Goal: Communication & Community: Answer question/provide support

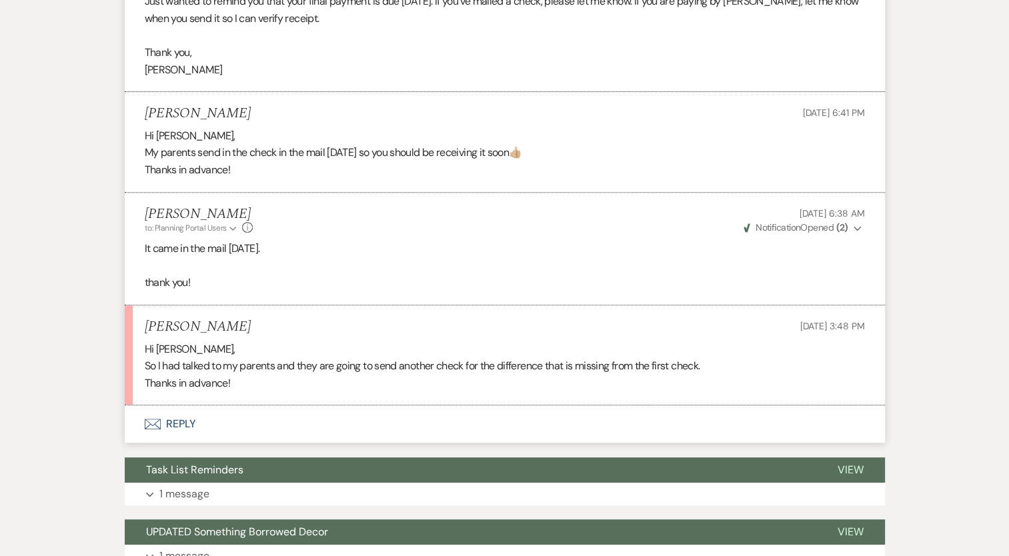
scroll to position [420, 0]
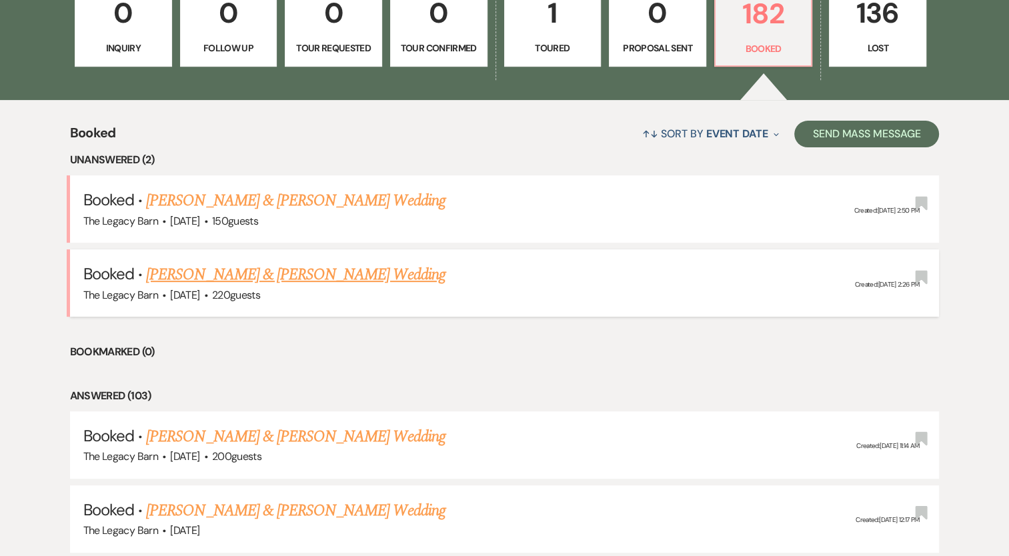
click at [264, 269] on link "[PERSON_NAME] & [PERSON_NAME] Wedding" at bounding box center [295, 275] width 299 height 24
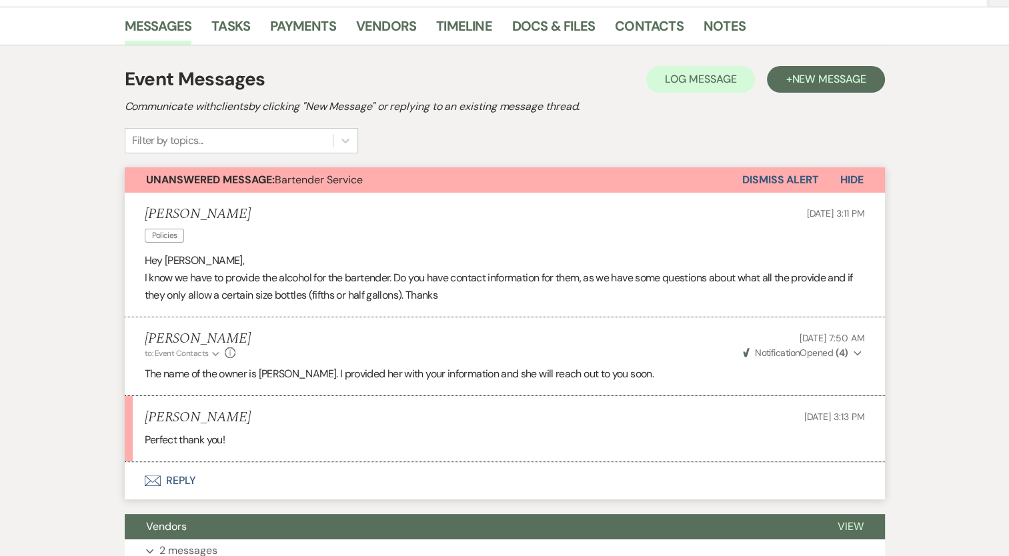
scroll to position [211, 0]
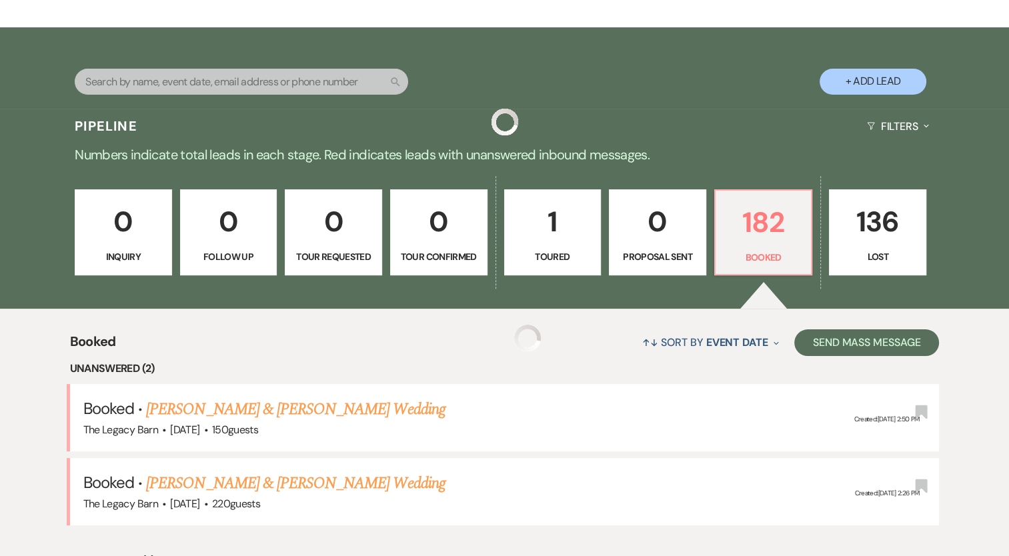
scroll to position [420, 0]
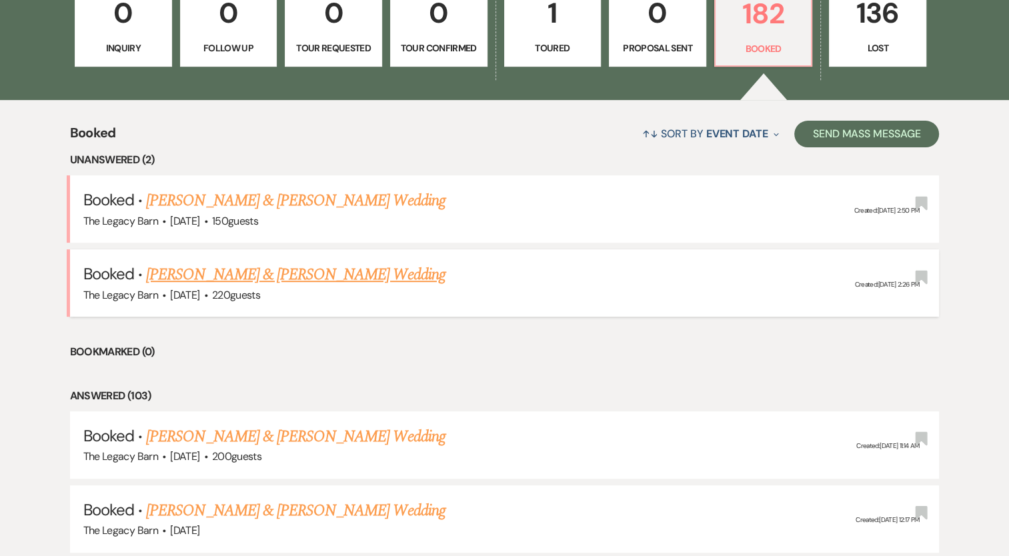
click at [320, 274] on link "[PERSON_NAME] & [PERSON_NAME] Wedding" at bounding box center [295, 275] width 299 height 24
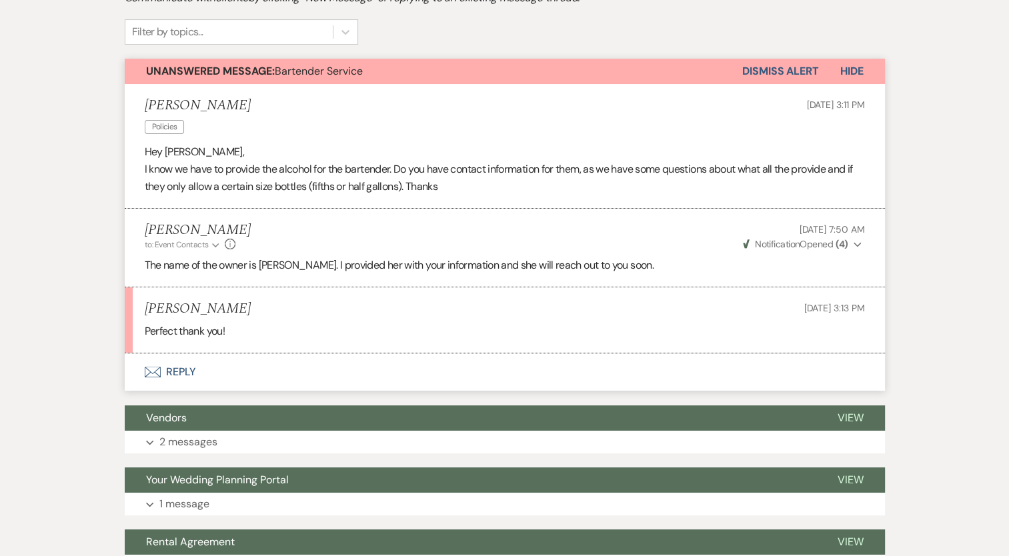
scroll to position [311, 0]
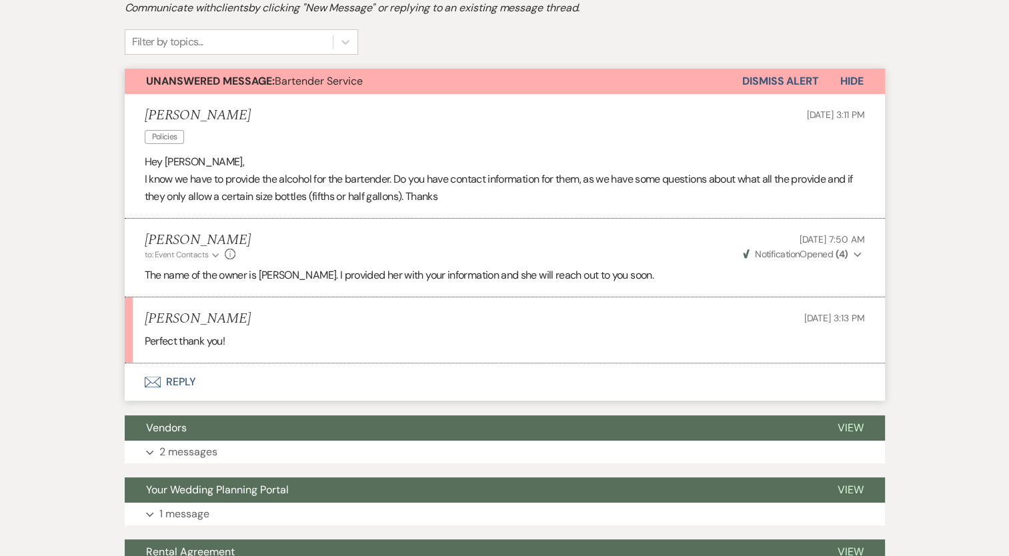
click at [773, 75] on button "Dismiss Alert" at bounding box center [780, 81] width 77 height 25
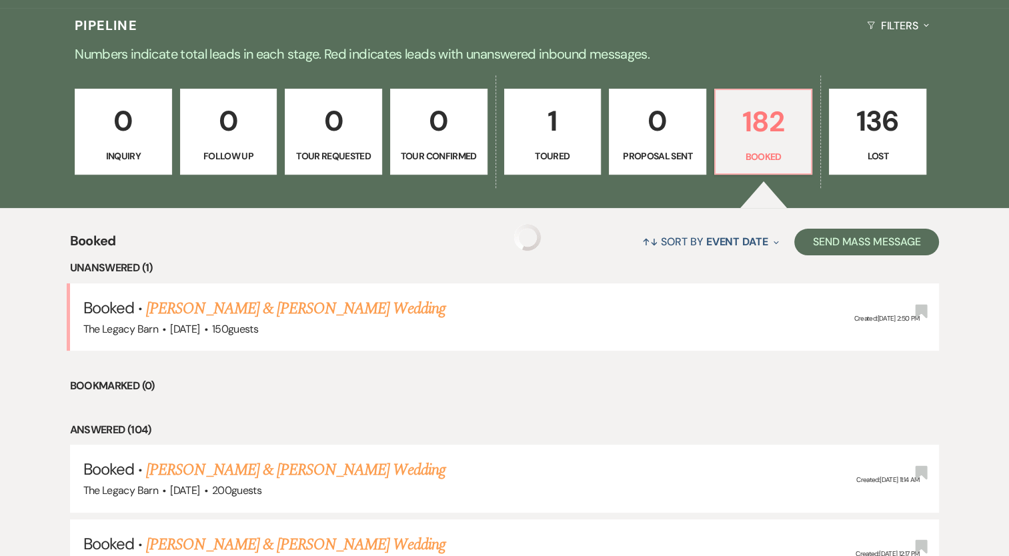
scroll to position [420, 0]
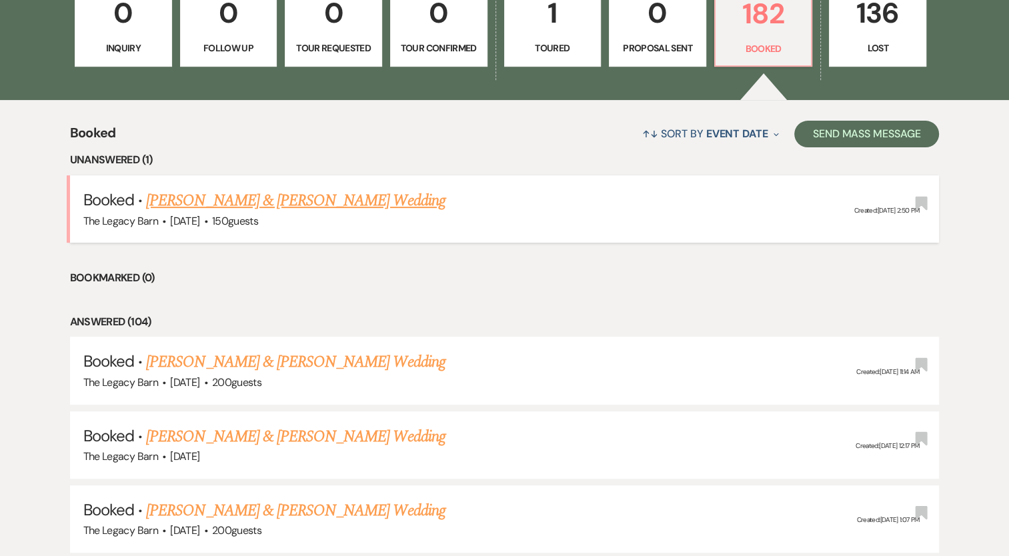
click at [317, 198] on link "[PERSON_NAME] & [PERSON_NAME] Wedding" at bounding box center [295, 201] width 299 height 24
